Goal: Transaction & Acquisition: Purchase product/service

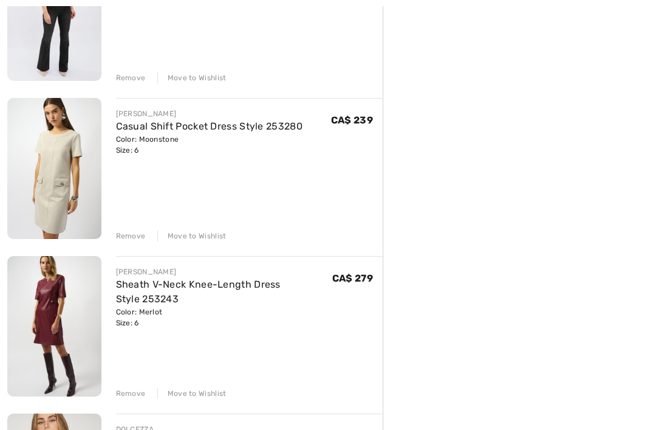
scroll to position [1025, 0]
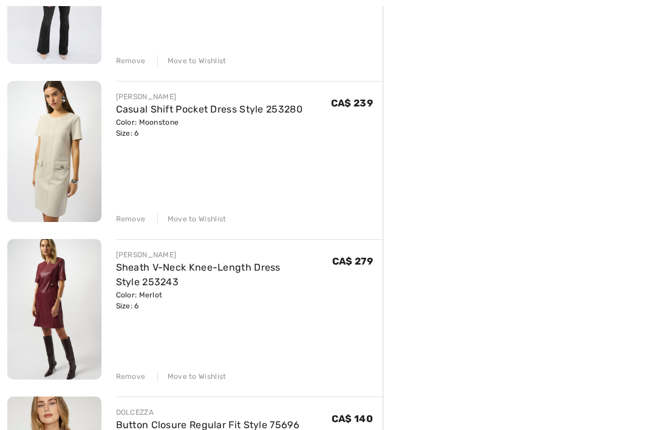
click at [130, 370] on div "Remove Move to Wishlist" at bounding box center [249, 374] width 267 height 13
click at [121, 371] on div "Remove" at bounding box center [131, 376] width 30 height 11
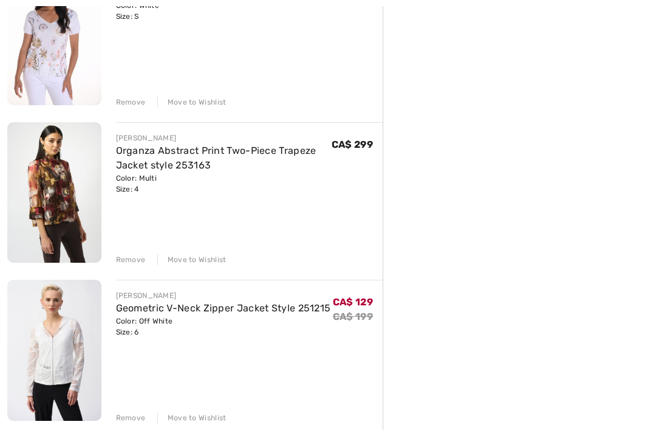
scroll to position [1647, 0]
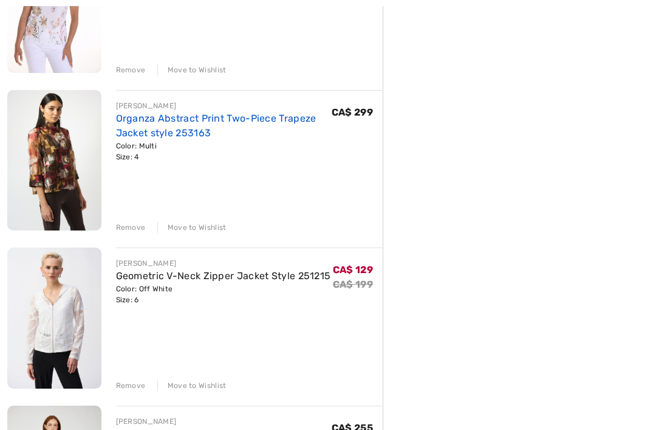
click at [226, 116] on link "Organza Abstract Print Two-Piece Trapeze Jacket style 253163" at bounding box center [216, 125] width 201 height 26
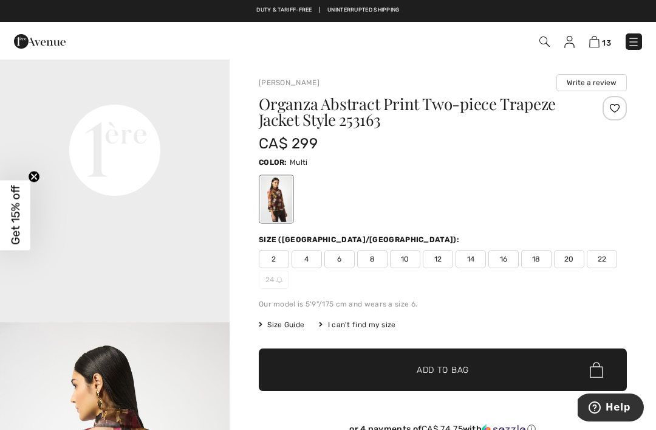
scroll to position [772, 0]
click at [591, 47] on img at bounding box center [595, 42] width 10 height 12
click at [597, 43] on img at bounding box center [595, 42] width 10 height 12
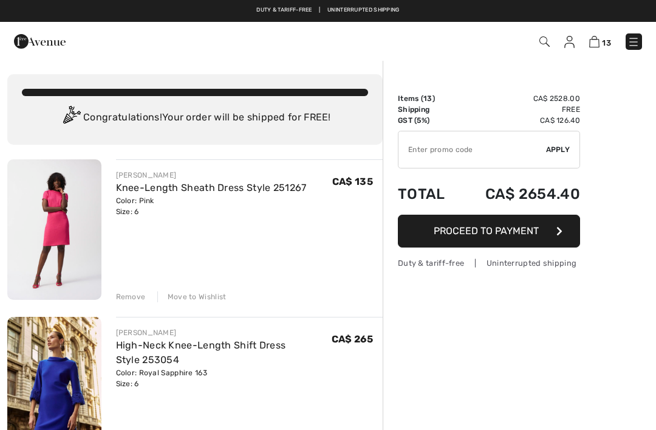
checkbox input "true"
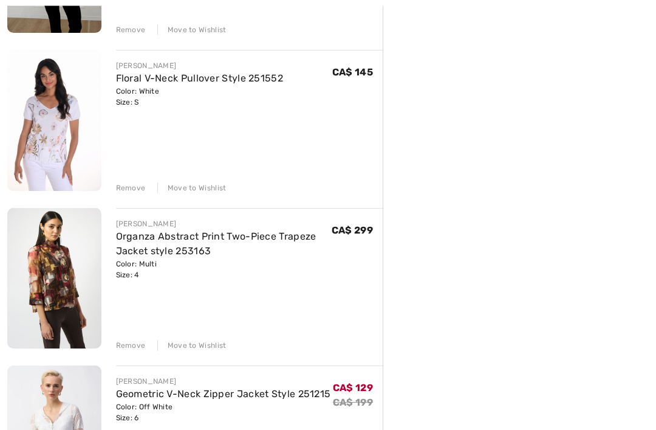
scroll to position [1529, 0]
click at [136, 341] on div "Remove" at bounding box center [131, 345] width 30 height 11
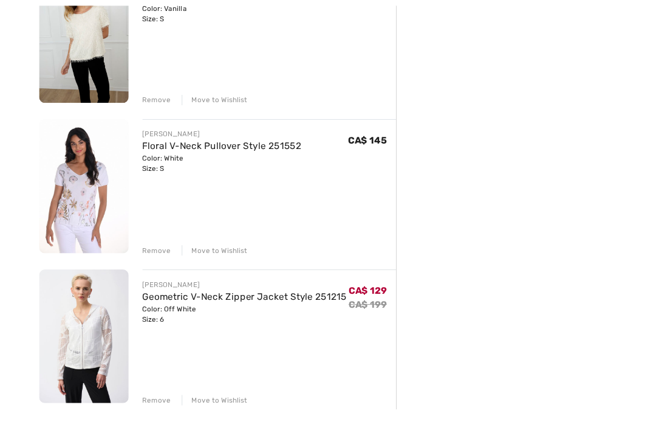
scroll to position [1558, 0]
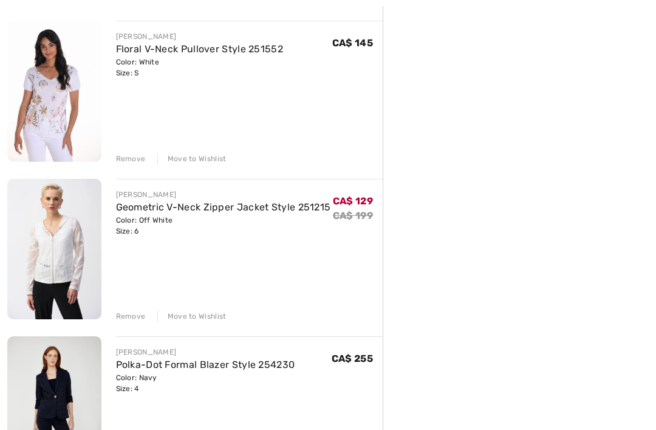
click at [116, 315] on div "Remove" at bounding box center [131, 316] width 30 height 11
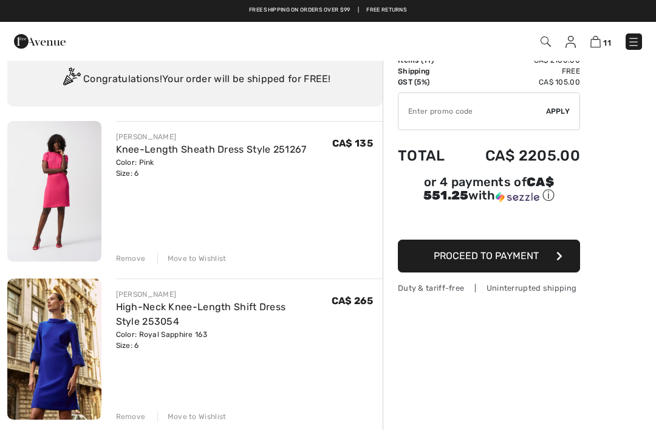
scroll to position [0, 0]
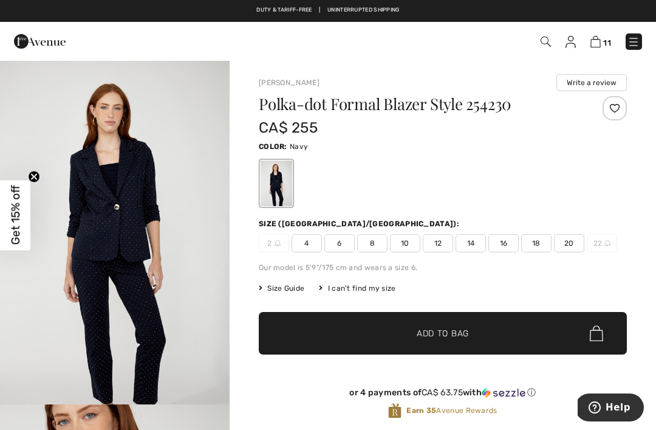
click at [43, 43] on img at bounding box center [40, 41] width 52 height 24
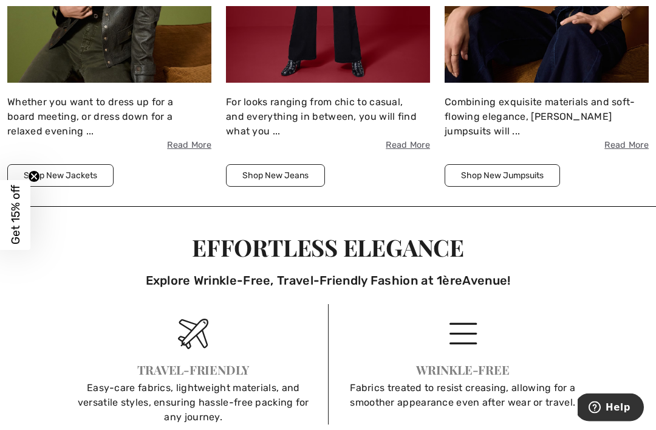
scroll to position [1481, 0]
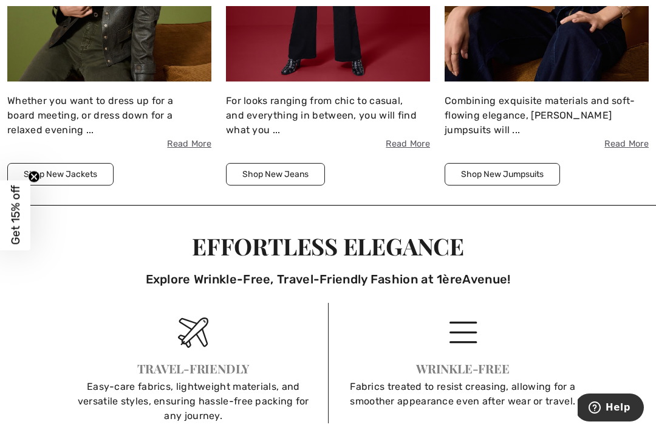
click at [72, 165] on button "Shop New Jackets" at bounding box center [60, 174] width 106 height 22
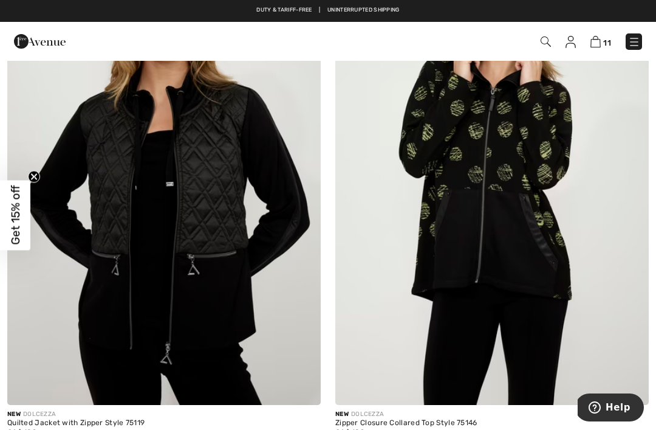
scroll to position [7815, 0]
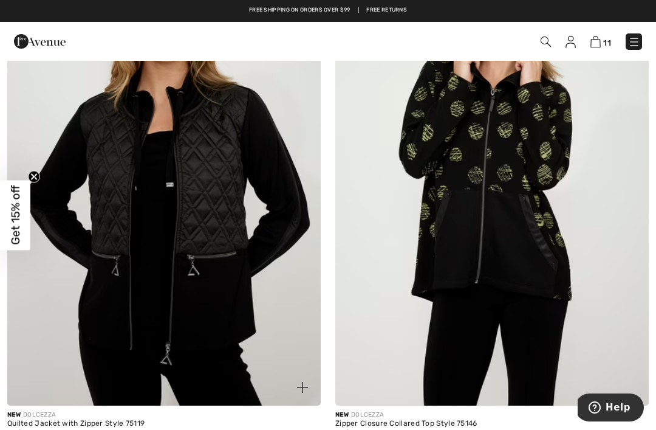
click at [267, 214] on img at bounding box center [164, 170] width 314 height 470
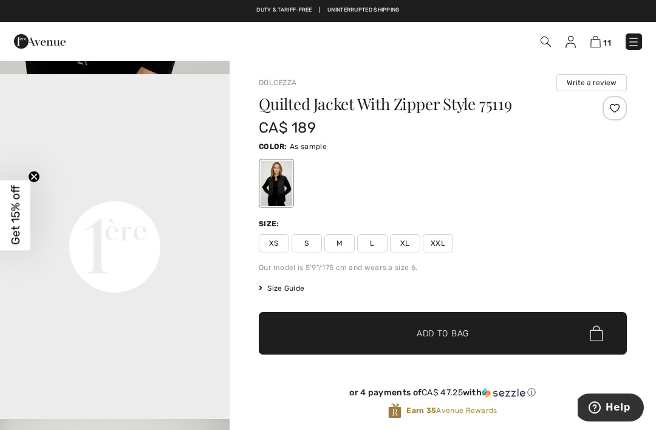
click at [308, 244] on span "S" at bounding box center [307, 243] width 30 height 18
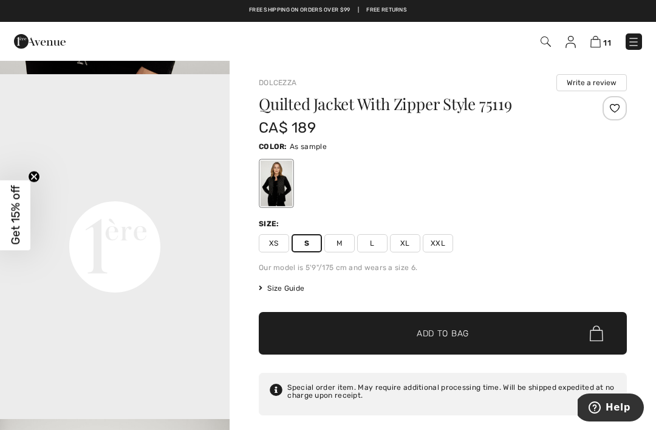
click at [341, 245] on span "M" at bounding box center [340, 243] width 30 height 18
click at [444, 332] on span "Add to Bag" at bounding box center [443, 333] width 52 height 13
click at [446, 331] on span "Add to Bag" at bounding box center [443, 333] width 52 height 13
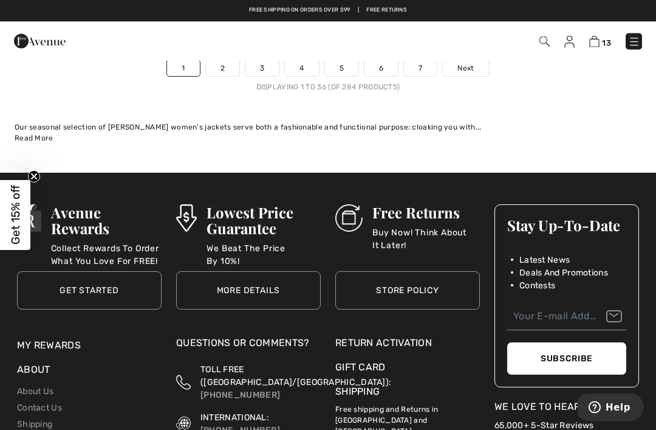
scroll to position [9761, 0]
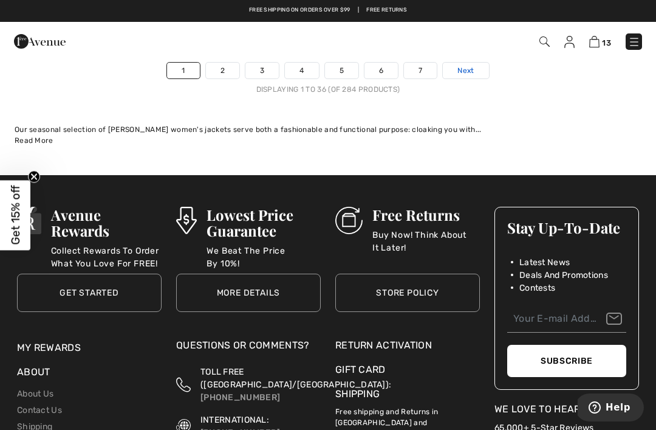
click at [471, 65] on span "Next" at bounding box center [466, 70] width 16 height 11
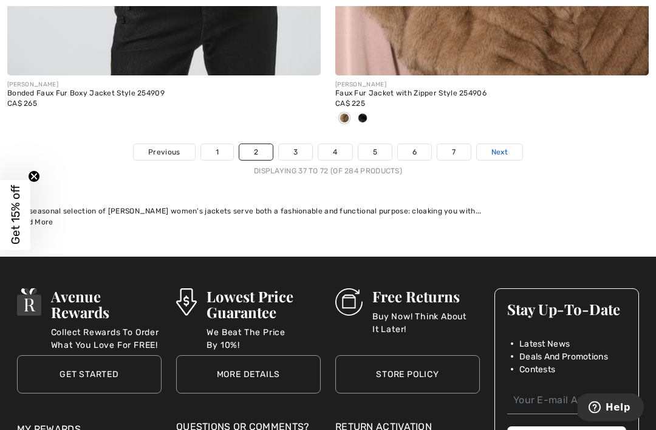
scroll to position [9720, 0]
click at [503, 146] on span "Next" at bounding box center [500, 151] width 16 height 11
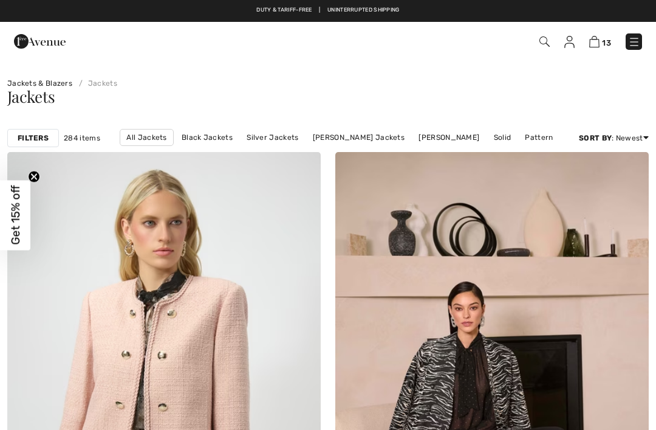
checkbox input "true"
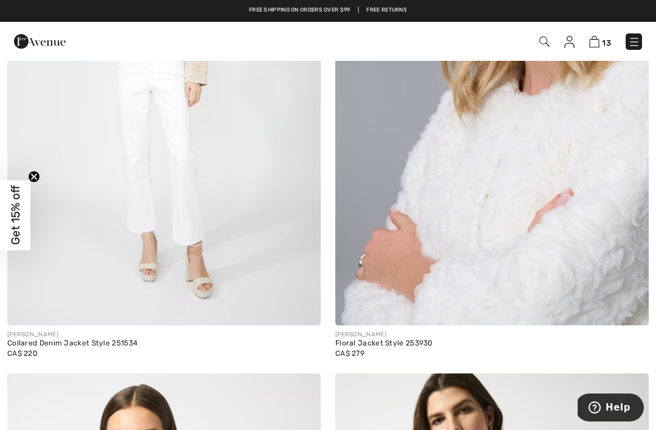
scroll to position [6838, 0]
click at [599, 220] on img at bounding box center [493, 90] width 314 height 470
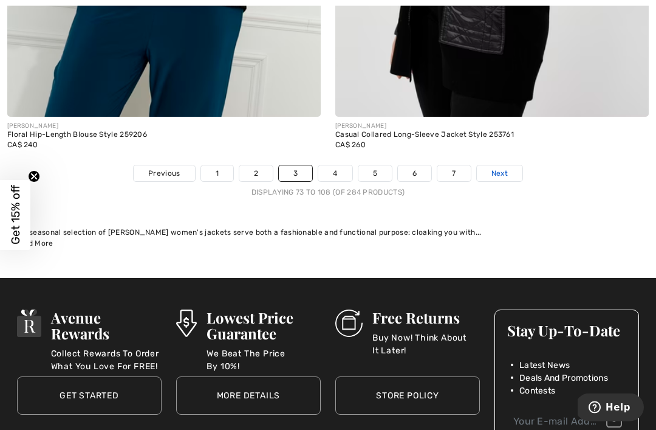
scroll to position [9679, 0]
click at [505, 165] on link "Next" at bounding box center [500, 173] width 46 height 16
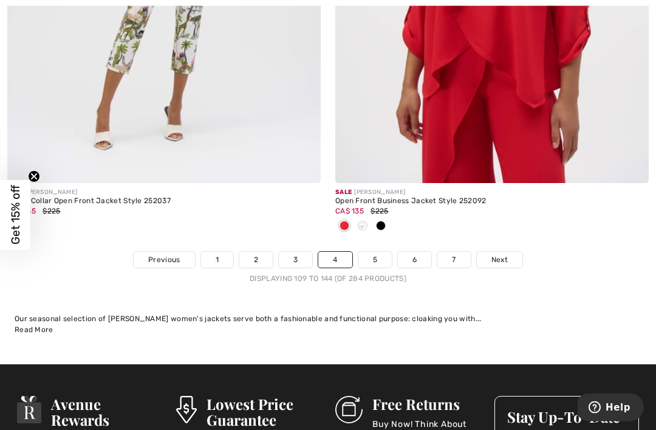
scroll to position [9596, 0]
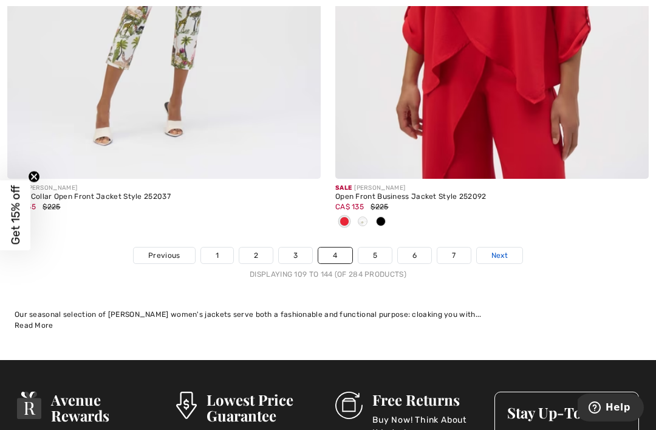
click at [508, 250] on span "Next" at bounding box center [500, 255] width 16 height 11
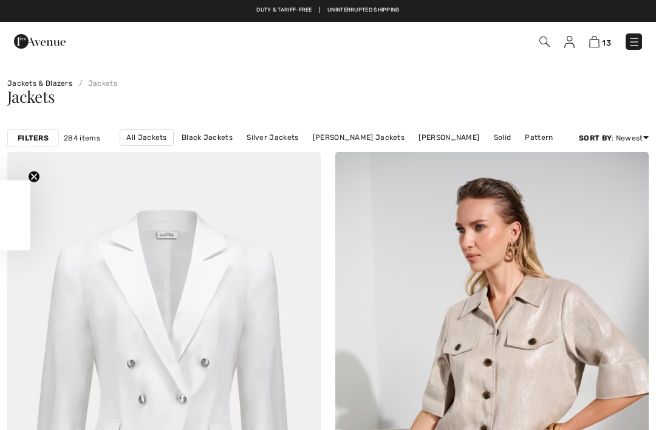
checkbox input "true"
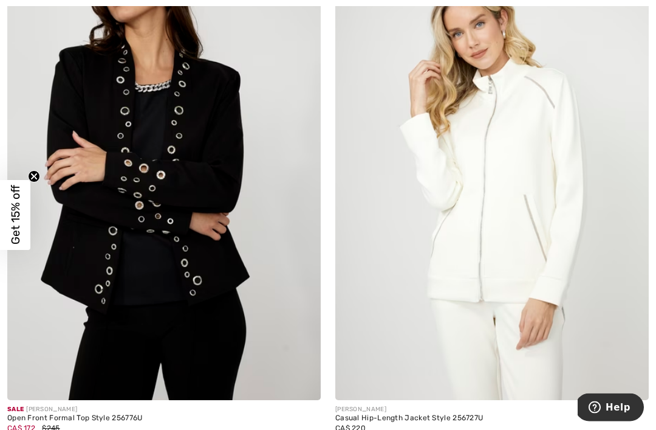
scroll to position [2316, 0]
click at [224, 260] on img at bounding box center [164, 164] width 314 height 470
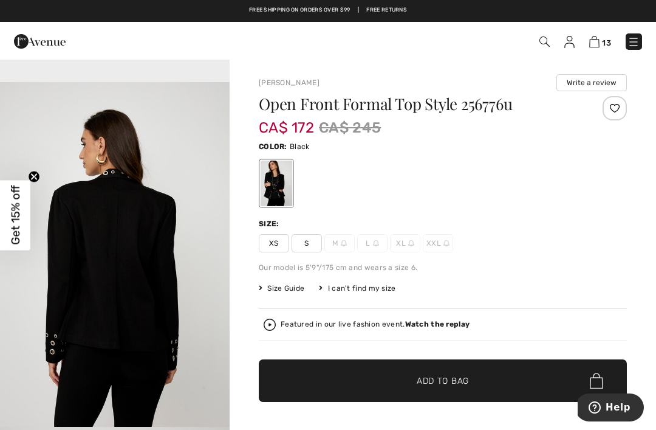
scroll to position [1080, 0]
click at [58, 257] on img "3 / 4" at bounding box center [115, 254] width 230 height 345
click at [310, 244] on span "S" at bounding box center [307, 243] width 30 height 18
click at [478, 374] on span "✔ Added to Bag Add to Bag" at bounding box center [443, 380] width 368 height 43
